Goal: Task Accomplishment & Management: Manage account settings

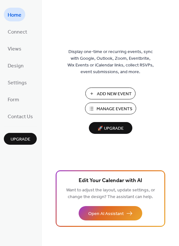
click at [104, 111] on span "Manage Events" at bounding box center [114, 109] width 36 height 7
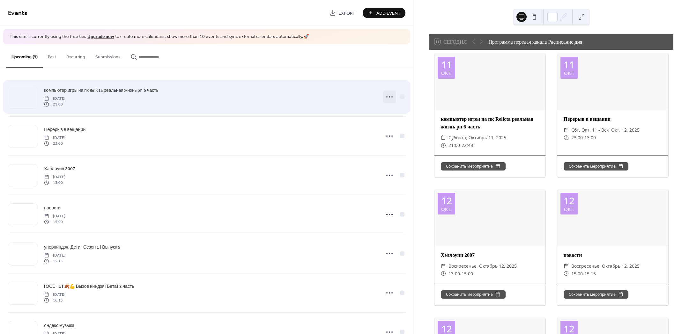
click at [385, 98] on icon at bounding box center [390, 97] width 10 height 10
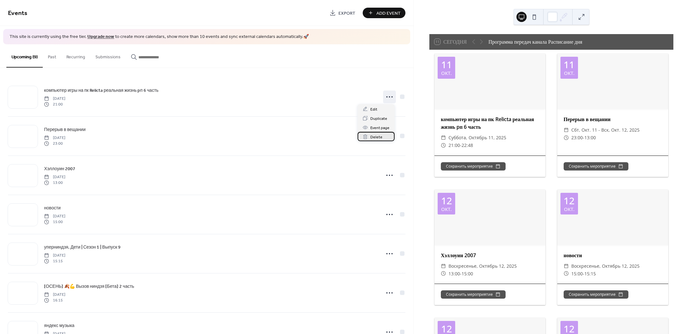
click at [371, 136] on span "Delete" at bounding box center [377, 137] width 12 height 7
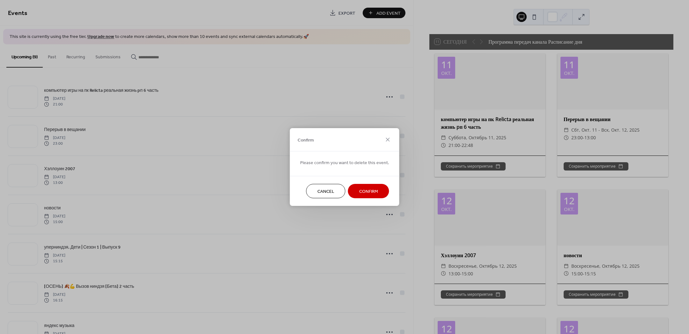
click at [367, 189] on span "Confirm" at bounding box center [368, 192] width 19 height 7
